Goal: Information Seeking & Learning: Learn about a topic

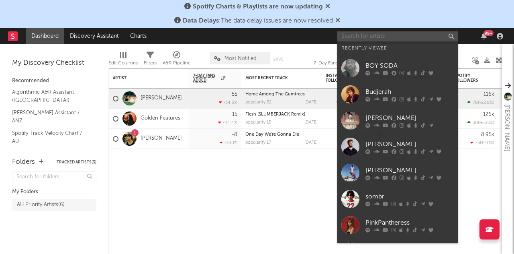
click at [358, 39] on input "text" at bounding box center [398, 36] width 121 height 10
paste input "[PERSON_NAME]"
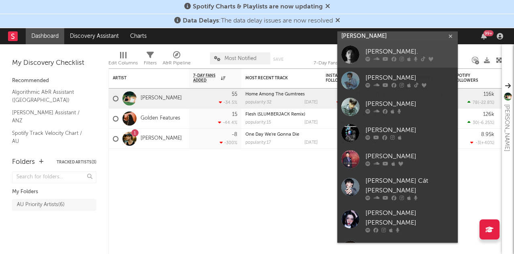
type input "[PERSON_NAME]"
click at [347, 55] on div at bounding box center [351, 54] width 18 height 18
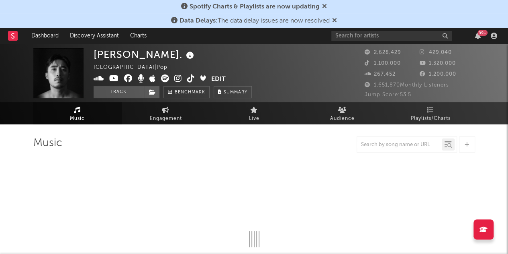
select select "6m"
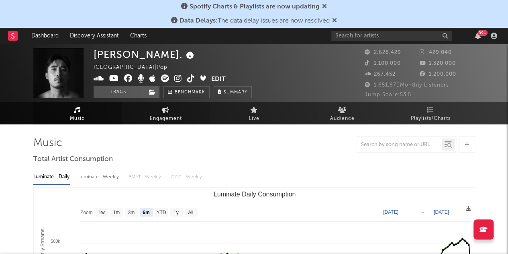
click at [164, 109] on icon at bounding box center [165, 109] width 7 height 6
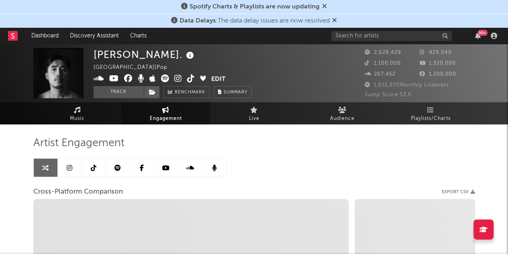
select select "1w"
click at [338, 114] on span "Audience" at bounding box center [342, 119] width 25 height 10
